Goal: Task Accomplishment & Management: Complete application form

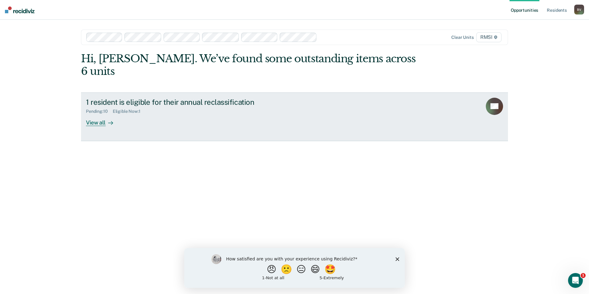
click at [488, 91] on icon at bounding box center [485, 103] width 17 height 24
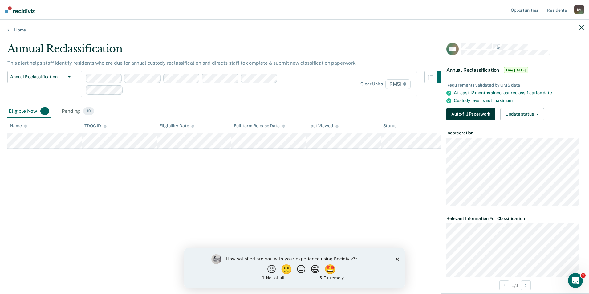
click at [457, 114] on button "Auto-fill Paperwork" at bounding box center [470, 114] width 49 height 12
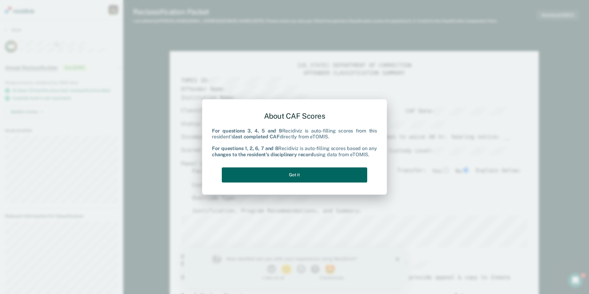
click at [309, 170] on button "Got it" at bounding box center [294, 174] width 145 height 15
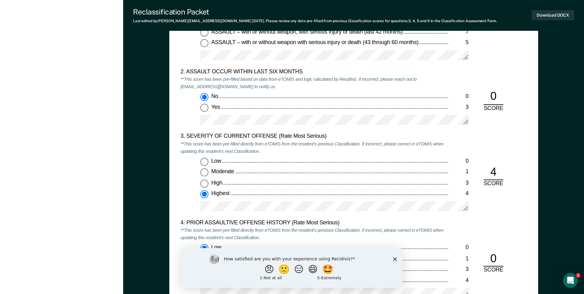
scroll to position [677, 0]
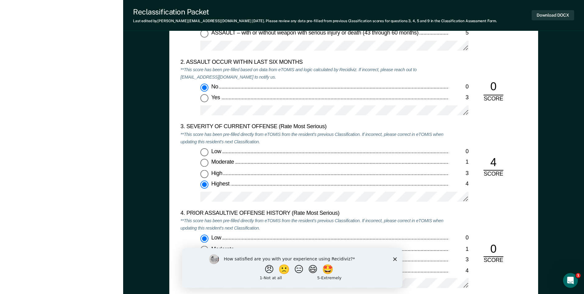
click at [497, 161] on div "4" at bounding box center [493, 162] width 20 height 15
drag, startPoint x: 492, startPoint y: 162, endPoint x: 499, endPoint y: 162, distance: 6.8
click at [499, 162] on div "4" at bounding box center [493, 162] width 20 height 15
click at [500, 164] on div "4" at bounding box center [493, 162] width 20 height 15
drag, startPoint x: 495, startPoint y: 160, endPoint x: 486, endPoint y: 161, distance: 9.3
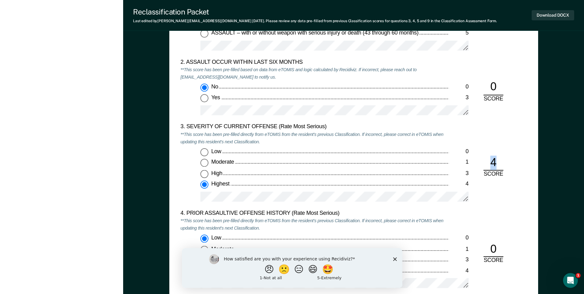
click at [486, 161] on div "4" at bounding box center [493, 162] width 20 height 15
click at [203, 163] on input "Moderate 1" at bounding box center [204, 163] width 8 height 8
type textarea "x"
radio input "true"
radio input "false"
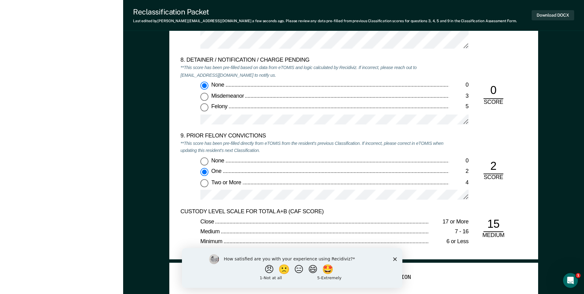
scroll to position [1324, 0]
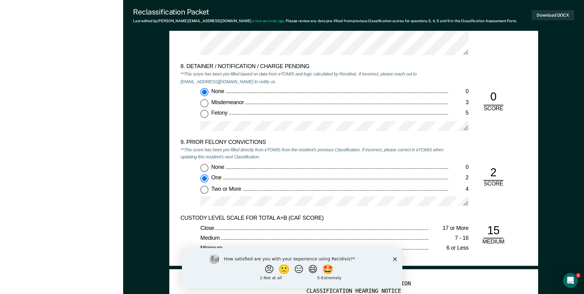
type textarea "x"
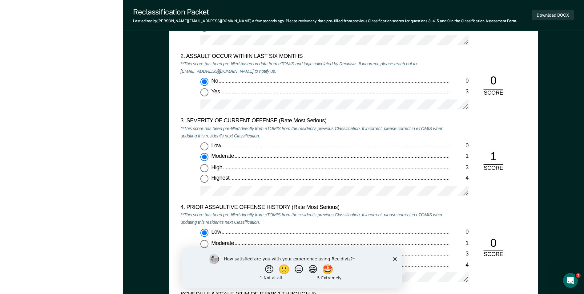
scroll to position [677, 0]
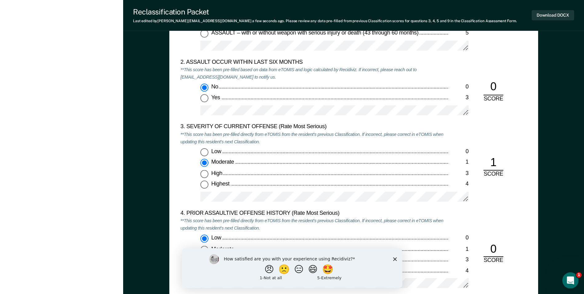
click at [571, 281] on icon "Open Intercom Messenger" at bounding box center [570, 279] width 10 height 10
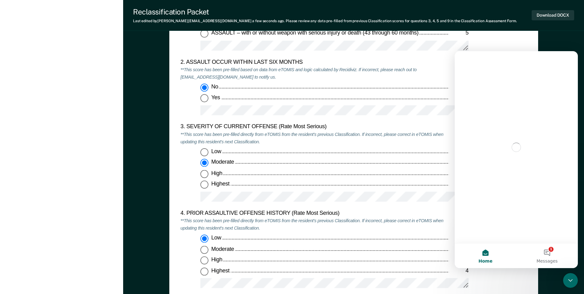
scroll to position [0, 0]
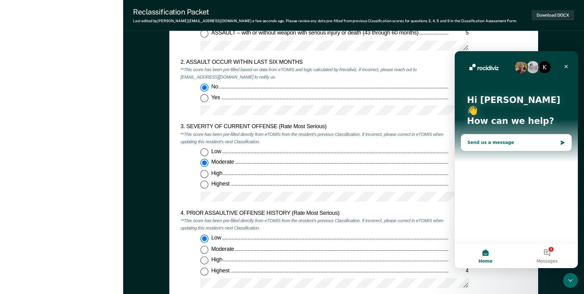
click at [497, 139] on div "Send us a message" at bounding box center [512, 142] width 90 height 6
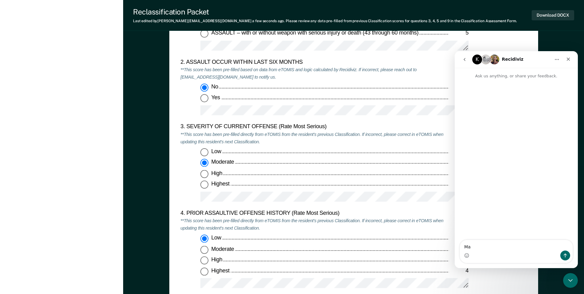
type textarea "M"
type textarea "[PERSON_NAME] 522820 severity of current offense was changed to 1. He came to p…"
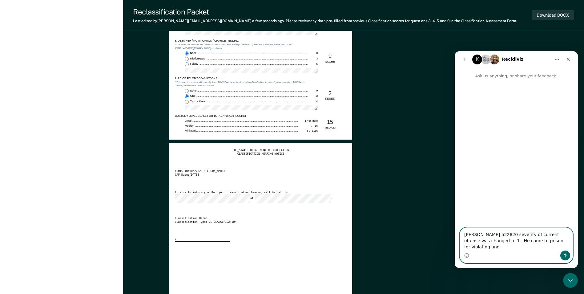
type textarea "x"
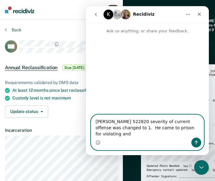
drag, startPoint x: 167, startPoint y: 134, endPoint x: 185, endPoint y: 135, distance: 17.6
click at [185, 135] on textarea "[PERSON_NAME] 522820 severity of current offense was changed to 1. He came to p…" at bounding box center [147, 126] width 113 height 23
click at [193, 136] on textarea "[PERSON_NAME] 522820 severity of current offense was changed to 1. He came to p…" at bounding box center [147, 126] width 113 height 23
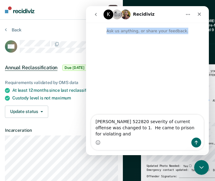
drag, startPoint x: 165, startPoint y: 16, endPoint x: 266, endPoint y: 30, distance: 102.2
click at [209, 30] on html "K Recidiviz Ask us anything, or share your feedback. [PERSON_NAME] 522820 sever…" at bounding box center [147, 80] width 123 height 149
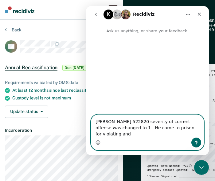
drag, startPoint x: 184, startPoint y: 135, endPoint x: 203, endPoint y: 134, distance: 18.5
click at [203, 134] on textarea "[PERSON_NAME] 522820 severity of current offense was changed to 1. He came to p…" at bounding box center [147, 126] width 113 height 23
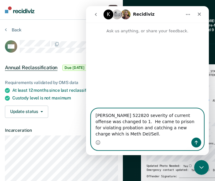
click at [120, 122] on textarea "[PERSON_NAME] 522820 severity of current offense was changed to 1. He came to p…" at bounding box center [147, 123] width 113 height 29
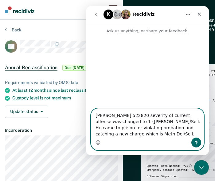
click at [128, 136] on textarea "[PERSON_NAME] 522820 severity of current offense was changed to 1 ([PERSON_NAME…" at bounding box center [147, 123] width 113 height 29
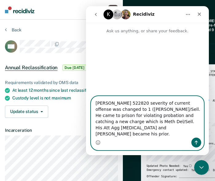
click at [149, 117] on textarea "[PERSON_NAME] 522820 severity of current offense was changed to 1 ([PERSON_NAME…" at bounding box center [147, 116] width 113 height 41
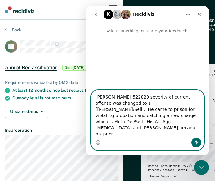
type textarea "[PERSON_NAME] 522820 severity of current offense was changed to 1 ([PERSON_NAME…"
click at [196, 142] on icon "Send a message…" at bounding box center [196, 142] width 5 height 5
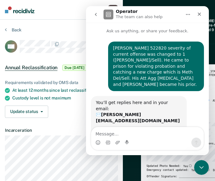
scroll to position [10, 0]
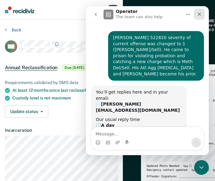
click at [201, 16] on icon "Close" at bounding box center [199, 14] width 5 height 5
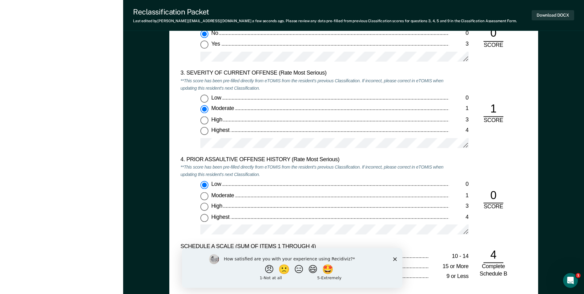
scroll to position [616, 0]
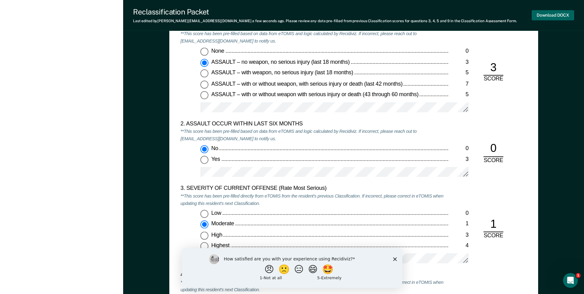
click at [544, 14] on button "Download DOCX" at bounding box center [553, 15] width 42 height 10
type textarea "x"
